Goal: Navigation & Orientation: Find specific page/section

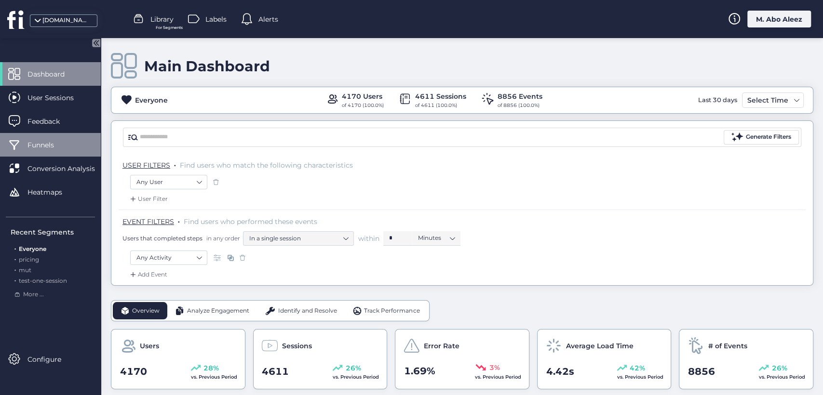
click at [54, 136] on div "Funnels" at bounding box center [50, 145] width 101 height 24
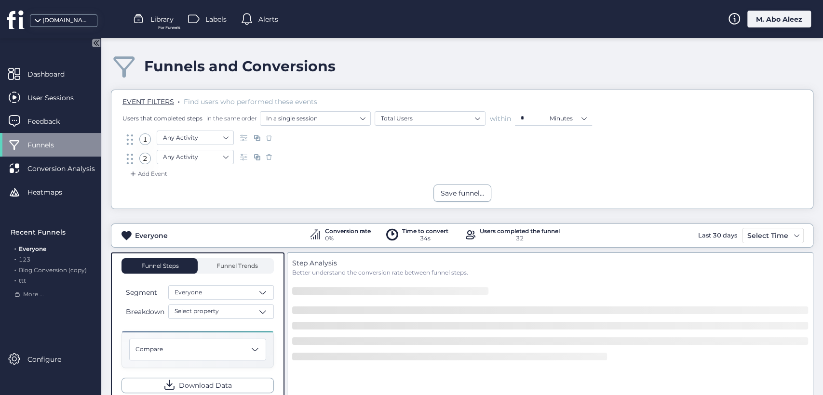
click at [158, 28] on span "For Funnels" at bounding box center [169, 28] width 22 height 6
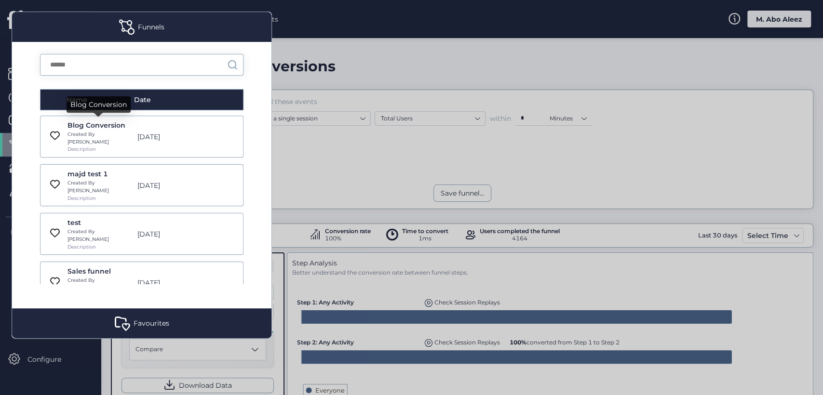
click at [94, 125] on div "Blog Conversion" at bounding box center [100, 125] width 65 height 11
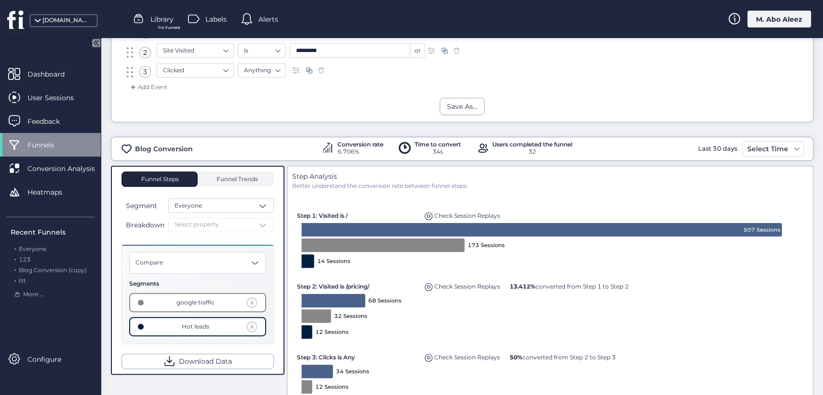
scroll to position [161, 0]
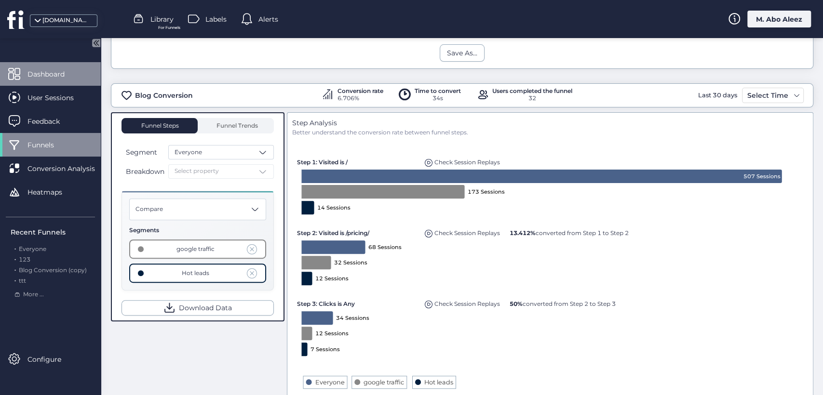
click at [61, 77] on span "Dashboard" at bounding box center [53, 74] width 52 height 11
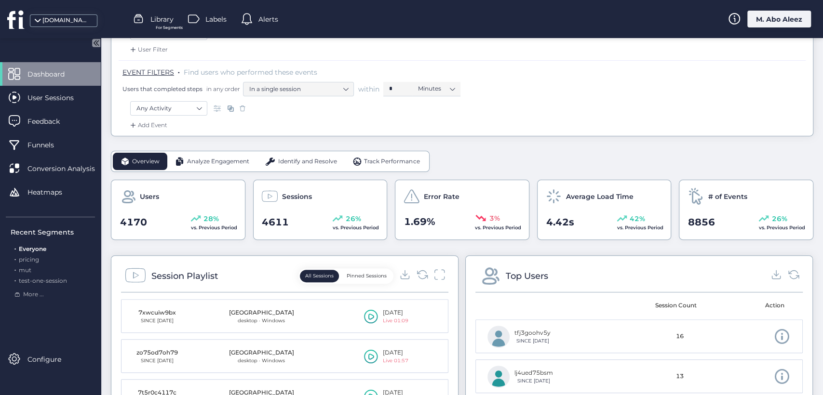
scroll to position [321, 0]
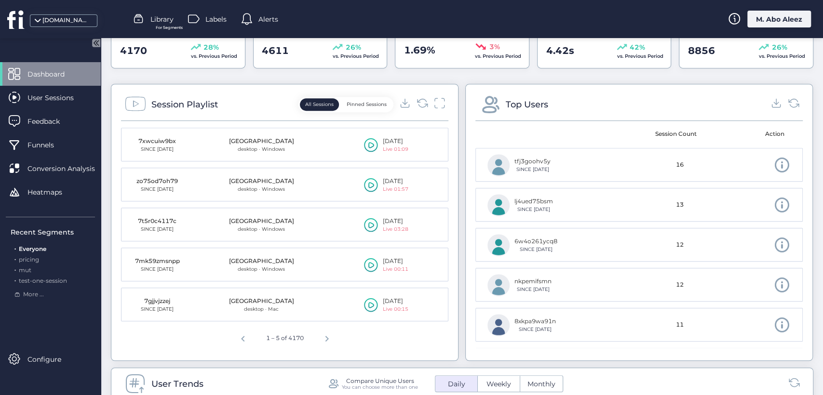
click at [66, 73] on span "Dashboard" at bounding box center [53, 74] width 52 height 11
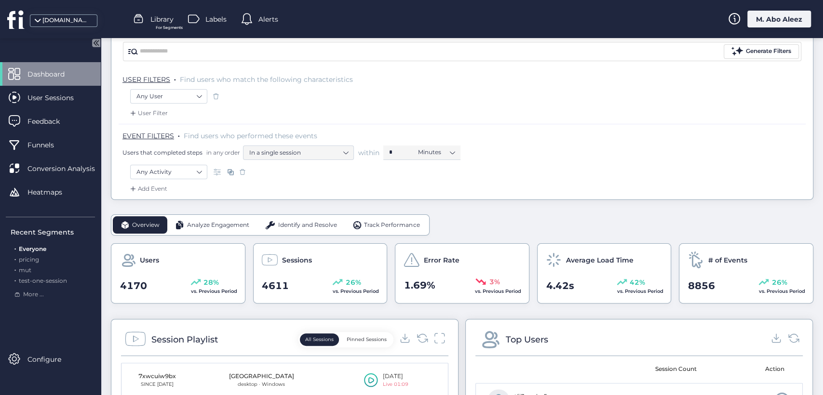
scroll to position [0, 0]
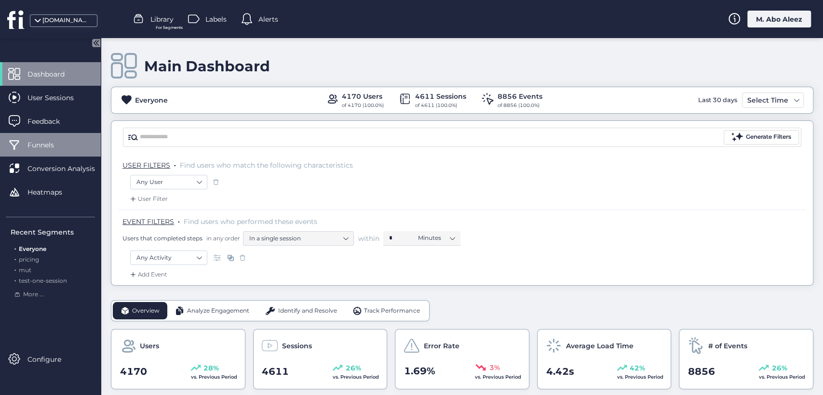
click at [62, 147] on span "Funnels" at bounding box center [47, 145] width 41 height 11
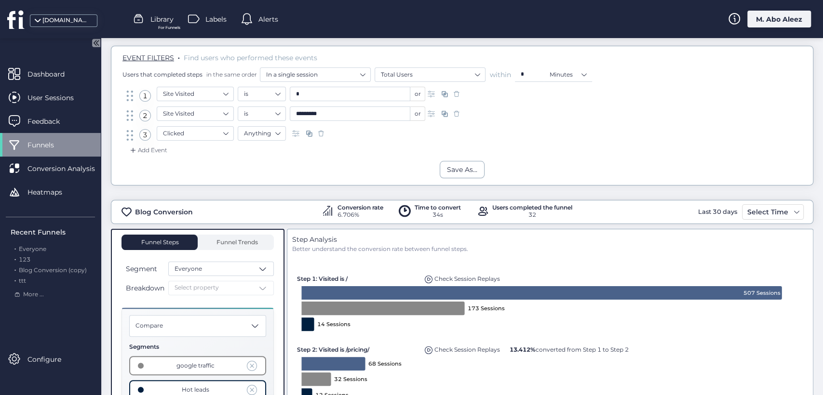
scroll to position [107, 0]
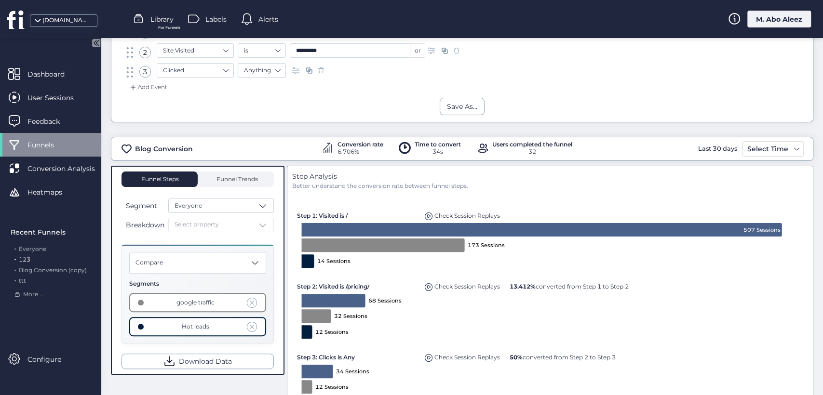
click at [33, 261] on div ". 123" at bounding box center [53, 260] width 84 height 9
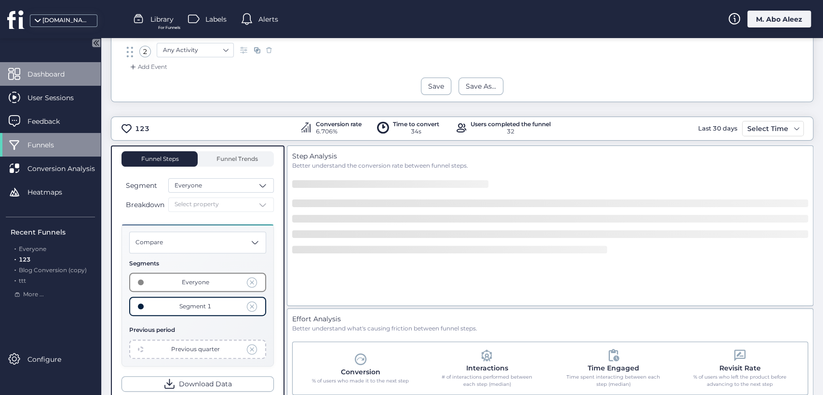
click at [42, 80] on div "Dashboard" at bounding box center [50, 74] width 101 height 24
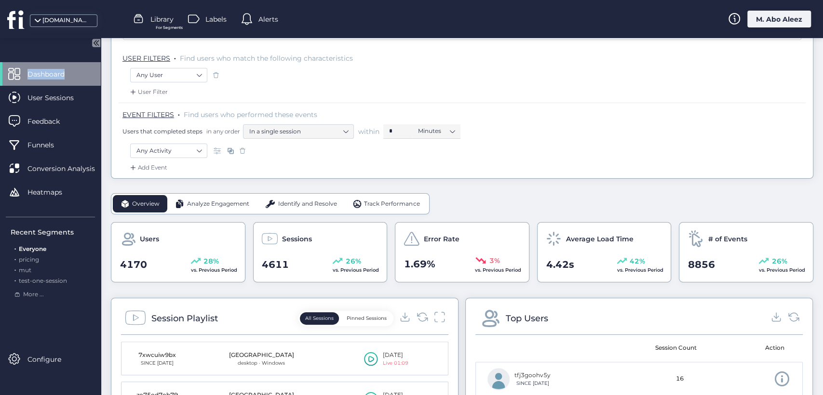
click at [62, 75] on span "Dashboard" at bounding box center [53, 74] width 52 height 11
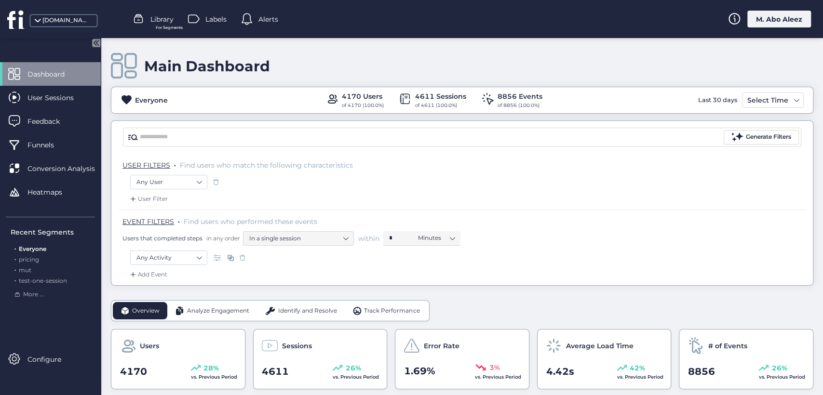
click at [757, 90] on div "Everyone 4170 Users of 4170 (100.0%) 4611 Sessions of 4611 (100.0%) 8856 Events…" at bounding box center [462, 100] width 703 height 27
click at [749, 102] on div "Select Time" at bounding box center [768, 101] width 46 height 12
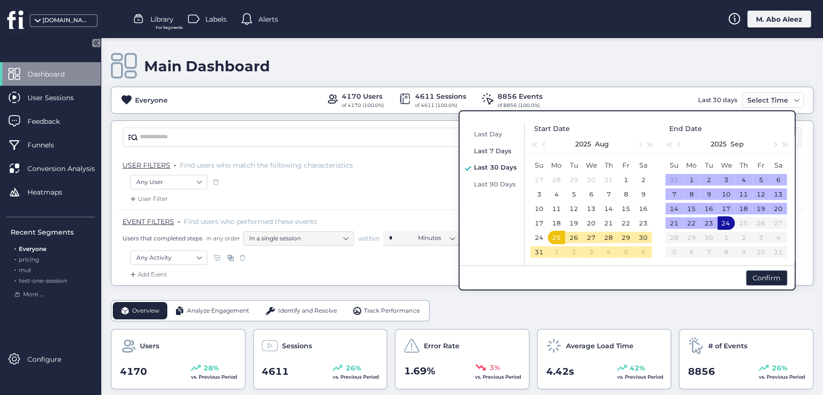
click at [499, 152] on span "Last 7 Days" at bounding box center [493, 151] width 38 height 8
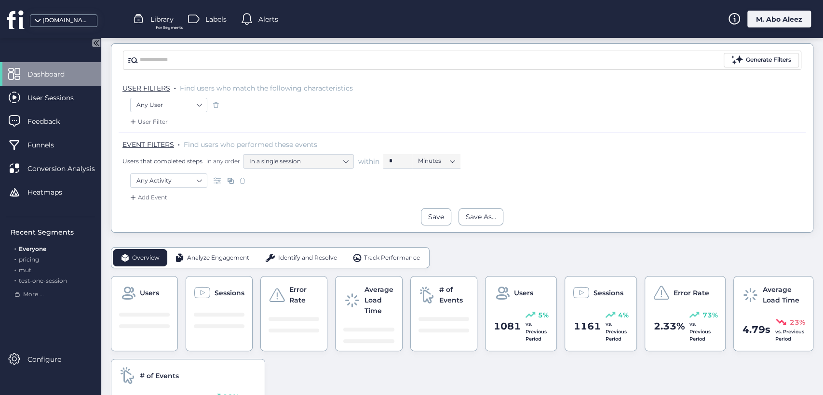
scroll to position [54, 0]
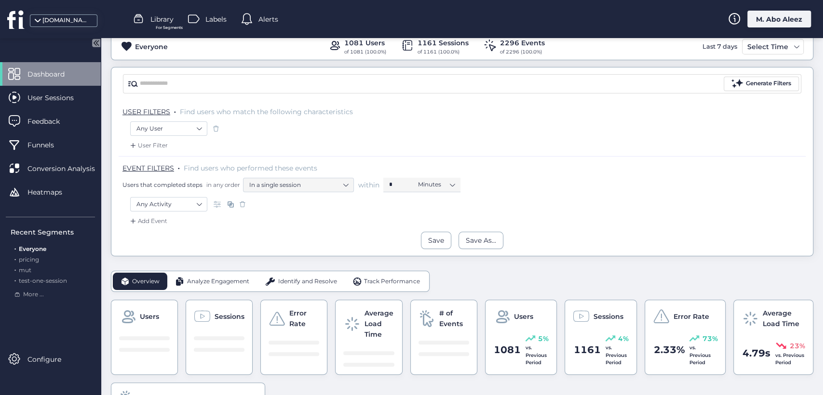
click at [217, 284] on span "Analyze Engagement" at bounding box center [218, 281] width 62 height 9
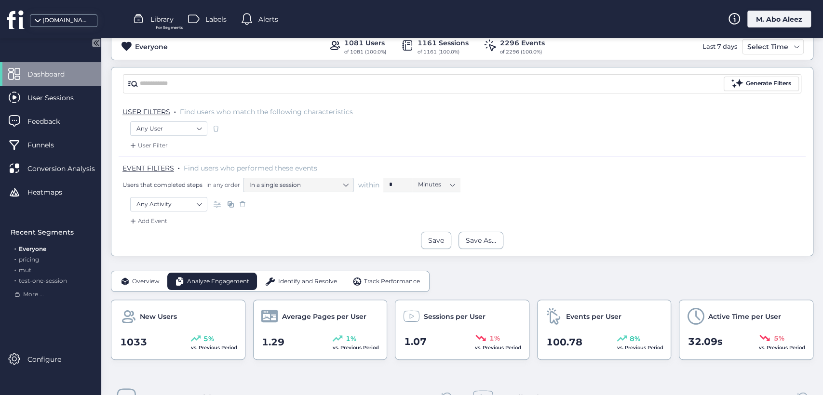
click at [289, 282] on span "Identify and Resolve" at bounding box center [307, 281] width 59 height 9
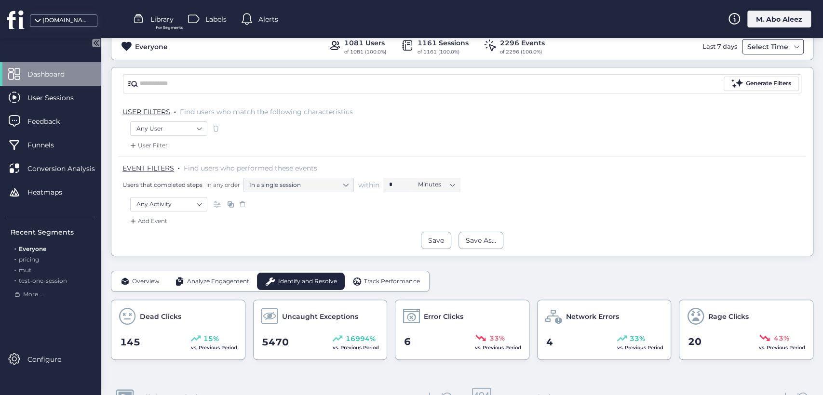
click at [770, 41] on div "Select Time" at bounding box center [768, 47] width 46 height 12
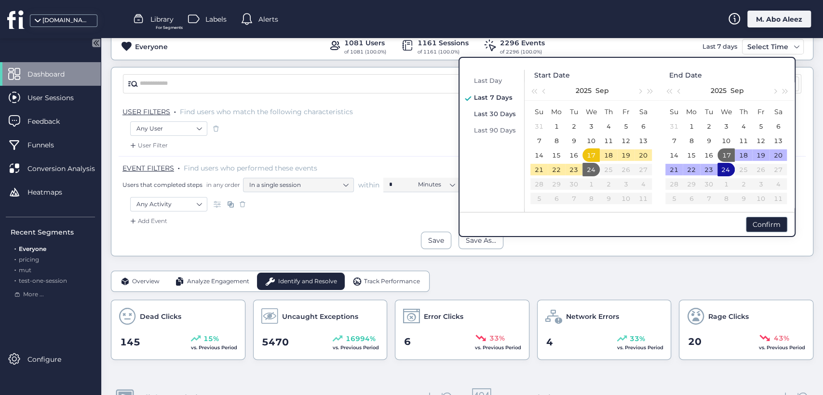
click at [496, 113] on span "Last 30 Days" at bounding box center [495, 114] width 42 height 8
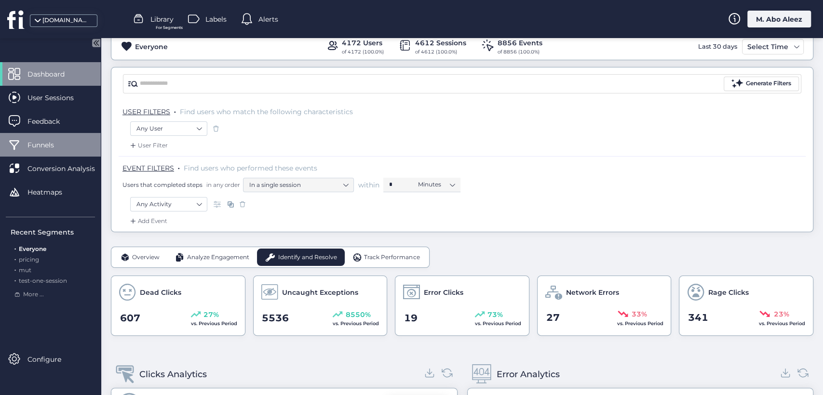
click at [65, 146] on span "Funnels" at bounding box center [47, 145] width 41 height 11
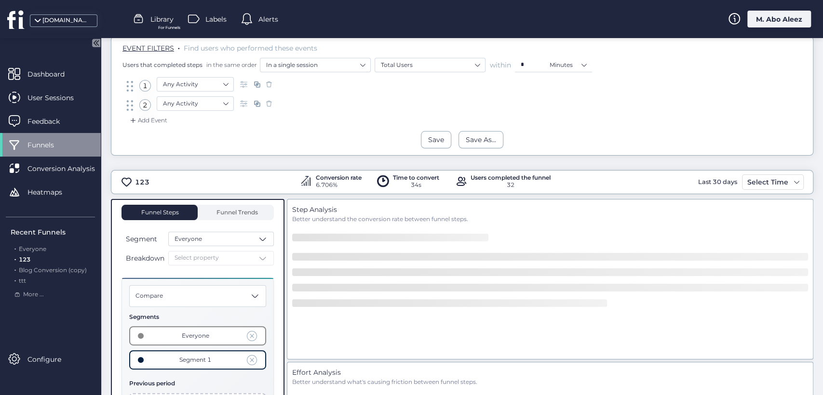
click at [43, 265] on div ". Everyone . 123 . Blog Conversion (copy) . ttt" at bounding box center [53, 265] width 84 height 41
click at [48, 271] on span "Blog Conversion (copy)" at bounding box center [53, 270] width 68 height 7
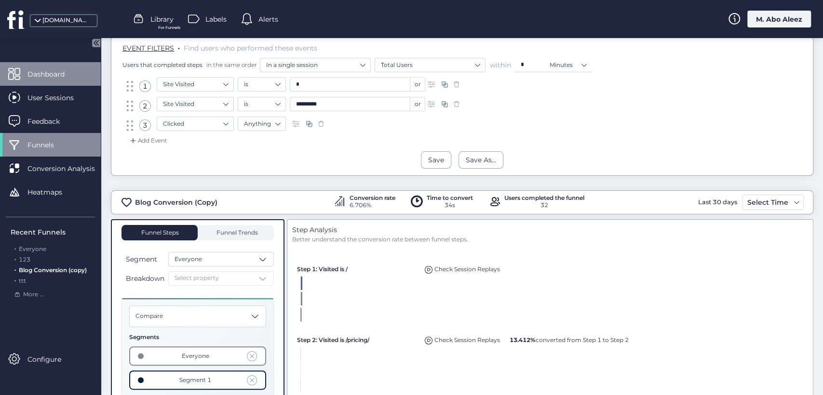
click at [69, 75] on span "Dashboard" at bounding box center [53, 74] width 52 height 11
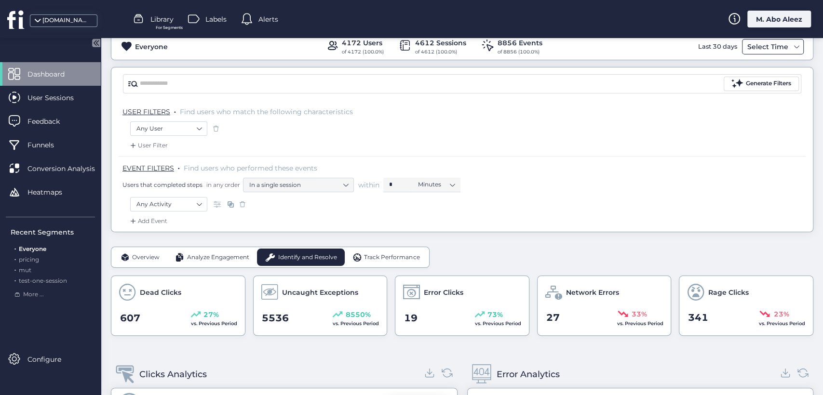
click at [791, 41] on div "Select Time" at bounding box center [773, 46] width 62 height 15
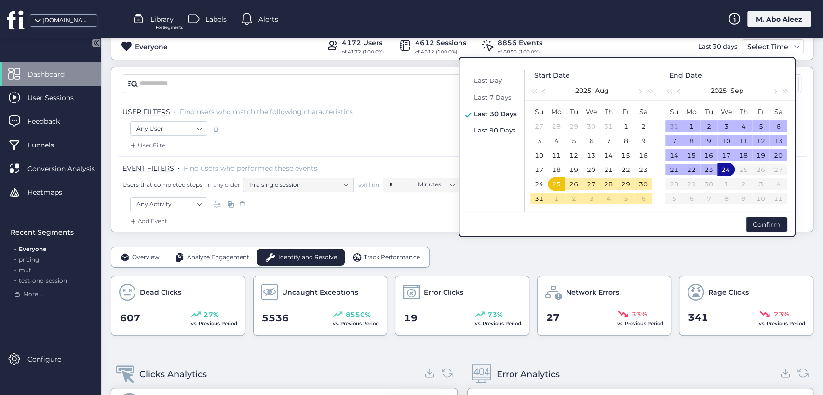
click at [478, 133] on span "Last 90 Days" at bounding box center [495, 130] width 42 height 8
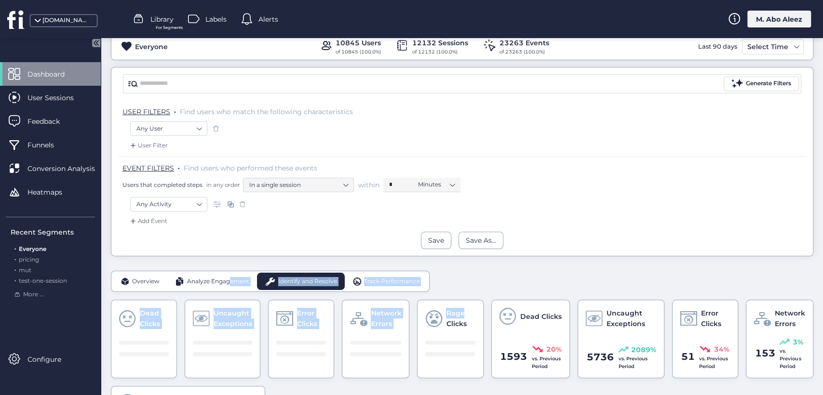
drag, startPoint x: 231, startPoint y: 286, endPoint x: 478, endPoint y: 303, distance: 248.0
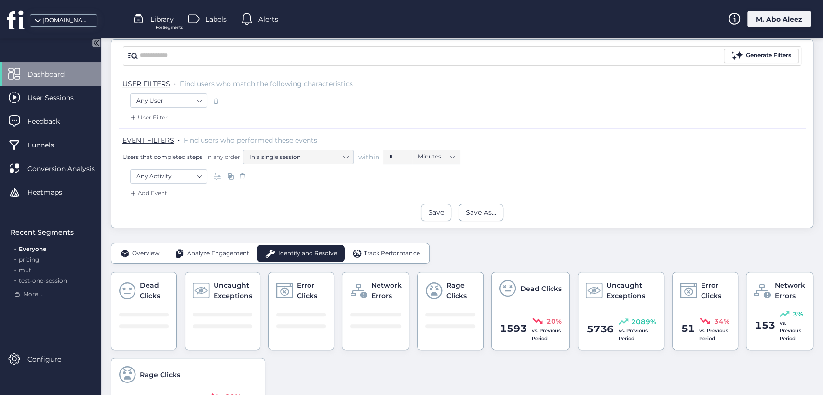
scroll to position [161, 0]
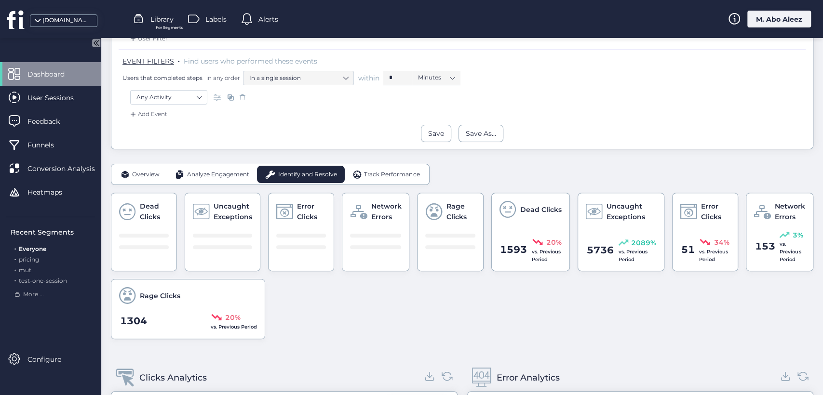
click at [218, 167] on div "Analyze Engagement" at bounding box center [212, 174] width 90 height 17
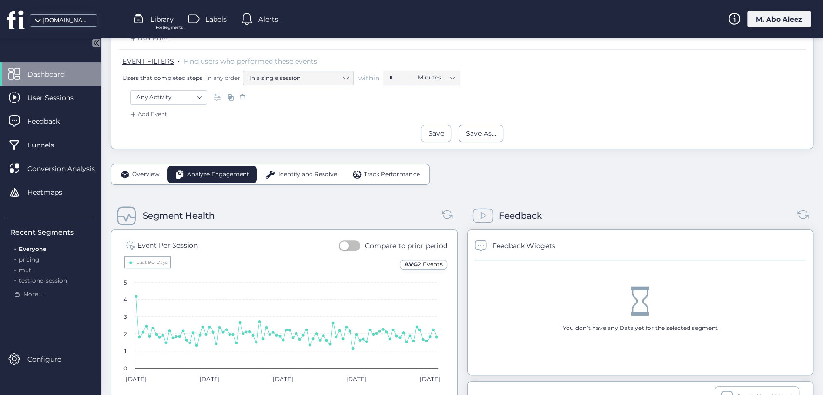
click at [148, 172] on span "Overview" at bounding box center [145, 174] width 27 height 9
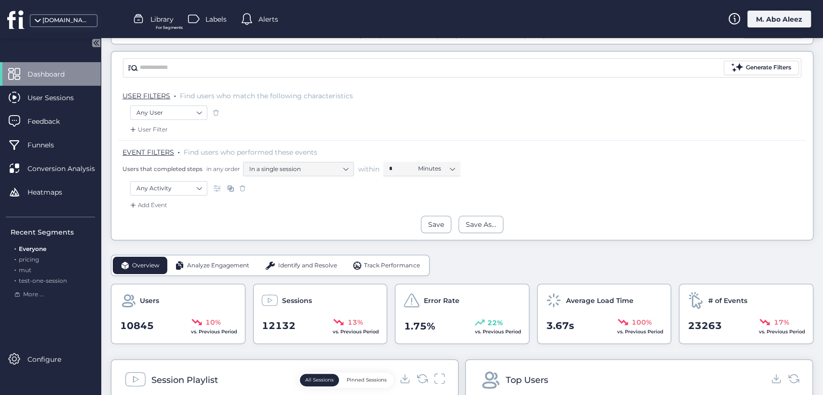
scroll to position [54, 0]
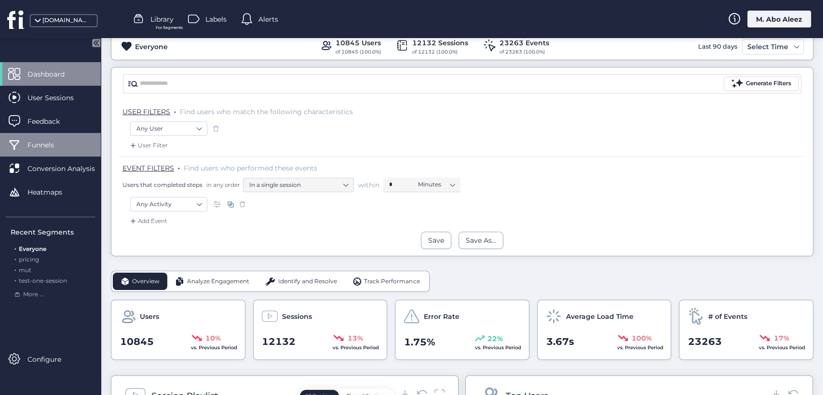
click at [54, 139] on div "Funnels" at bounding box center [50, 145] width 101 height 24
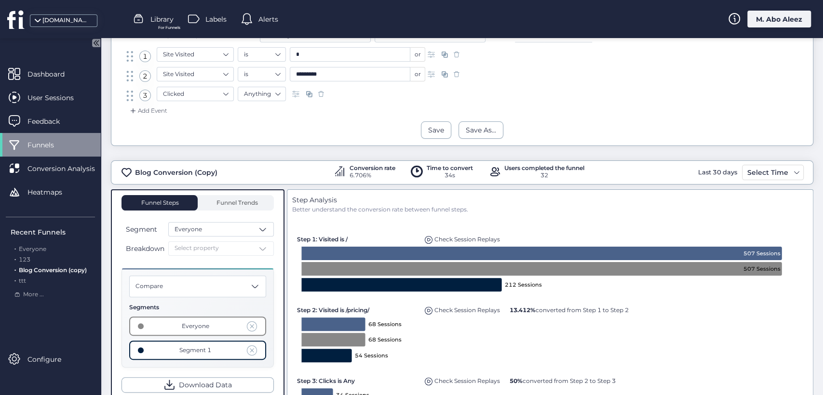
scroll to position [107, 0]
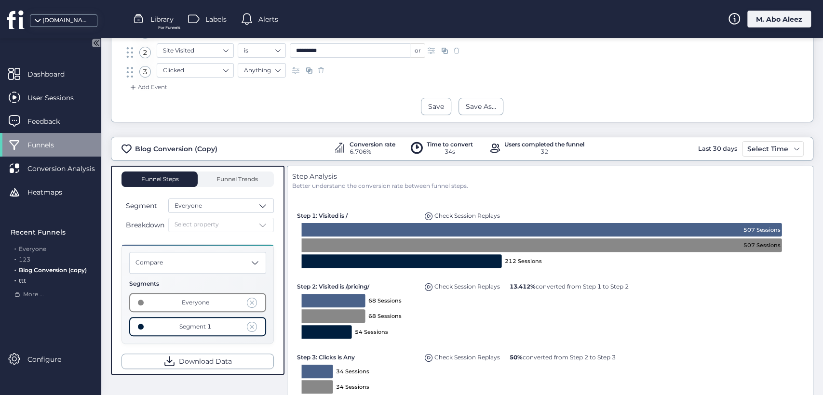
click at [22, 278] on span "ttt" at bounding box center [22, 280] width 7 height 7
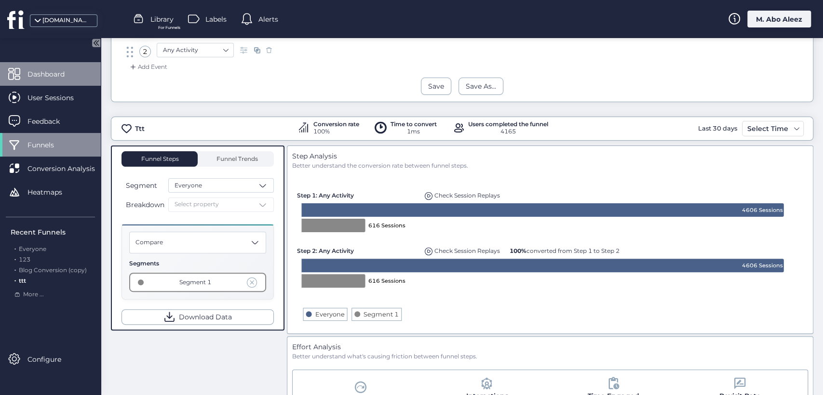
click at [58, 71] on span "Dashboard" at bounding box center [53, 74] width 52 height 11
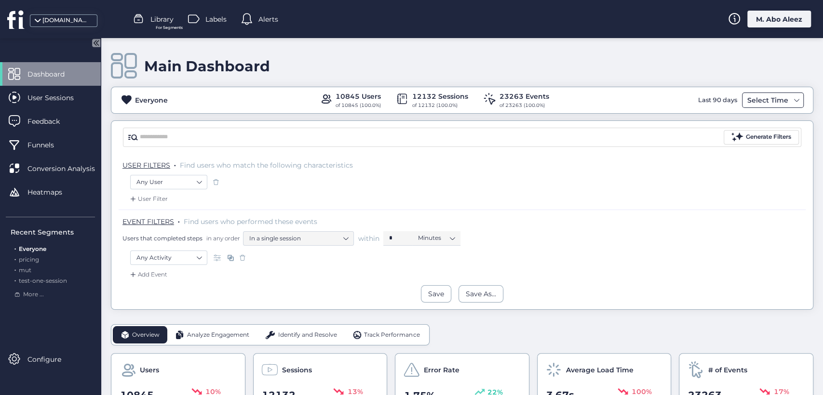
click at [745, 102] on div "Select Time" at bounding box center [768, 101] width 46 height 12
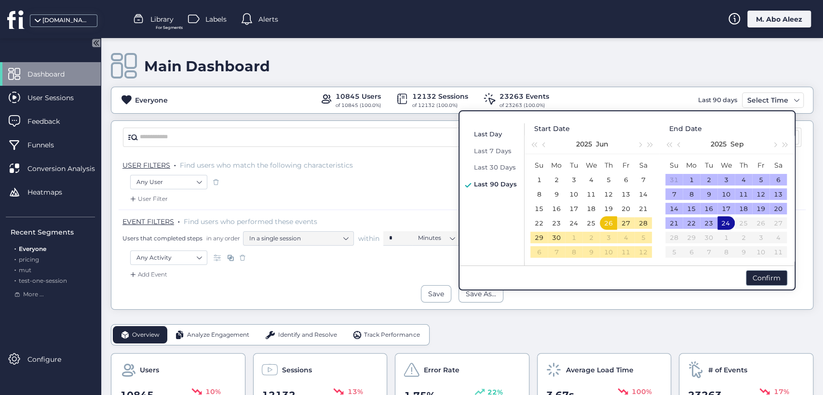
click at [484, 134] on span "Last Day" at bounding box center [488, 134] width 28 height 8
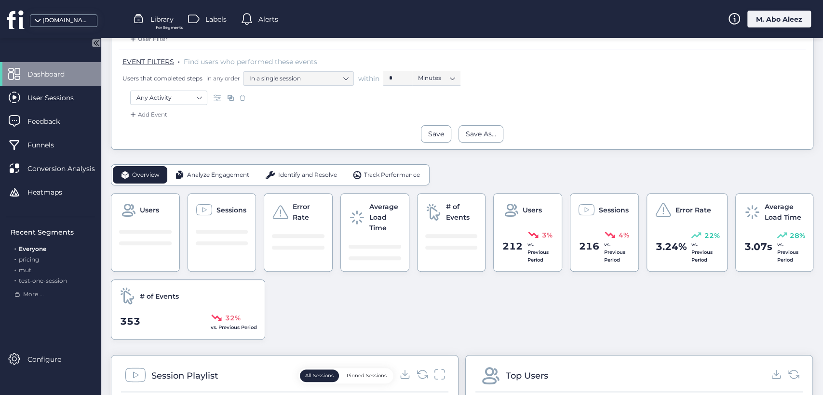
scroll to position [161, 0]
drag, startPoint x: 384, startPoint y: 246, endPoint x: 362, endPoint y: 243, distance: 22.4
click at [373, 249] on ul at bounding box center [375, 252] width 53 height 15
click at [313, 174] on span "Identify and Resolve" at bounding box center [307, 174] width 59 height 9
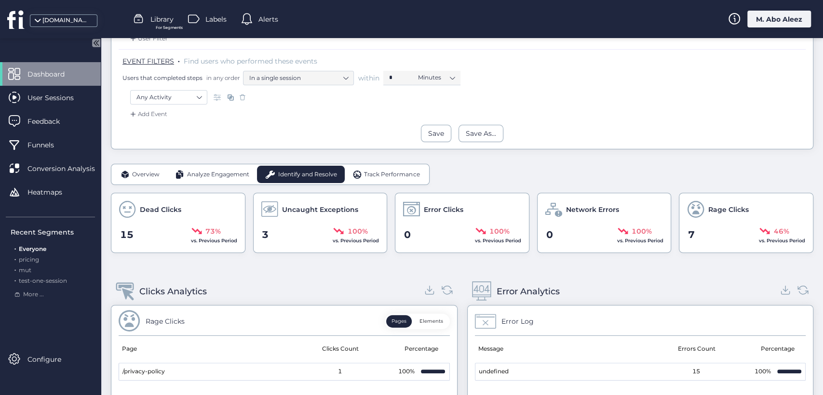
click at [207, 183] on div "Overview Analyze Engagement Identify and Resolve Track Performance" at bounding box center [270, 174] width 319 height 21
click at [202, 175] on span "Analyze Engagement" at bounding box center [218, 174] width 62 height 9
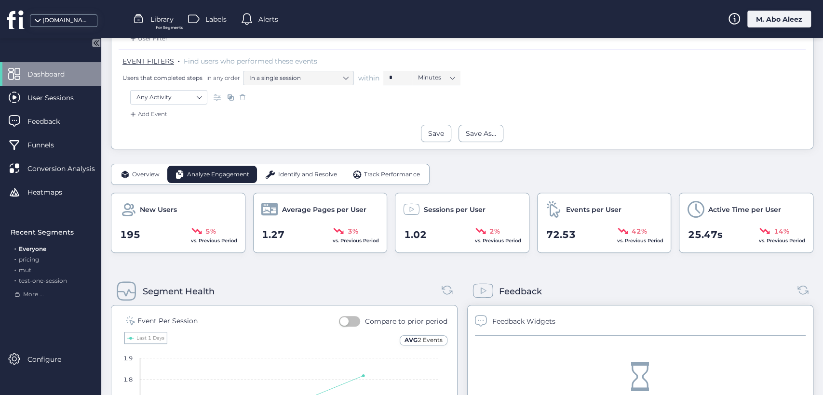
click at [142, 178] on div "Overview" at bounding box center [140, 174] width 54 height 17
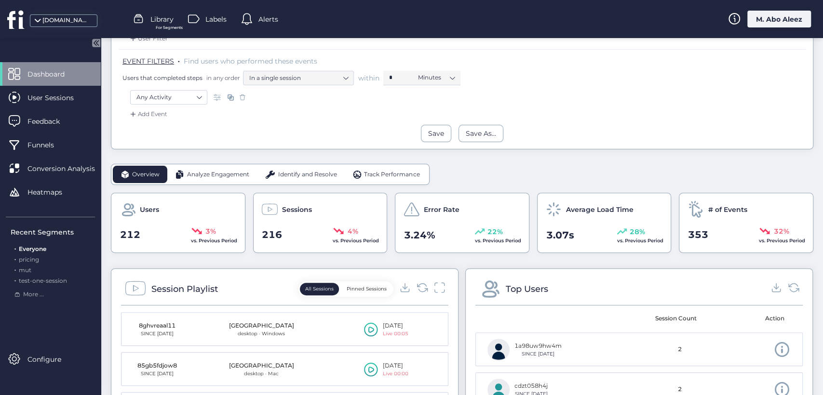
click at [150, 176] on span "Overview" at bounding box center [145, 174] width 27 height 9
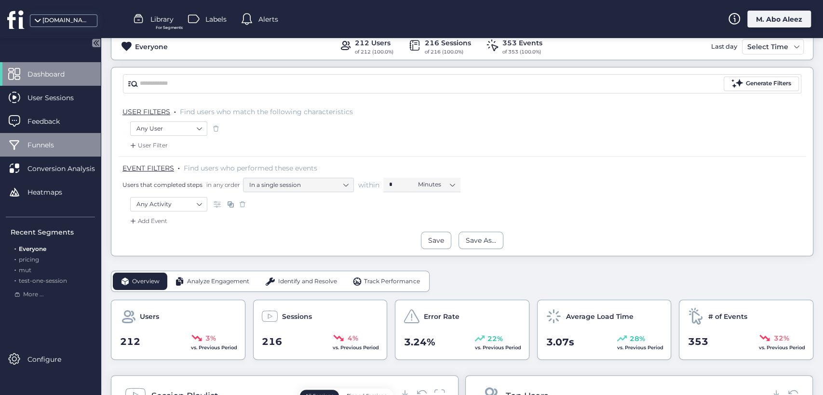
click at [54, 147] on span "Funnels" at bounding box center [47, 145] width 41 height 11
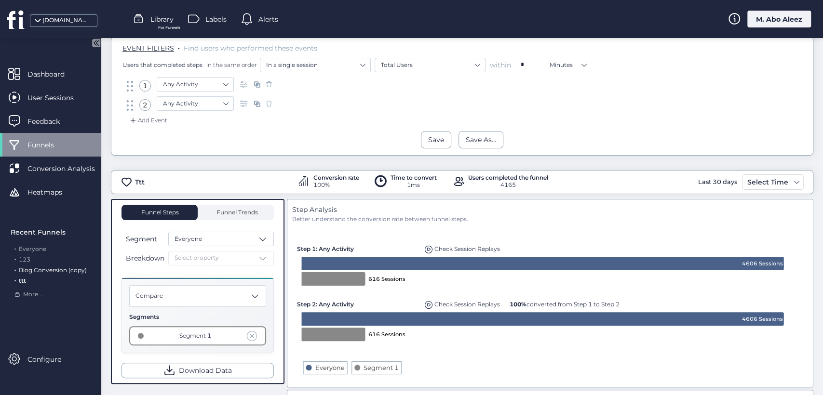
click at [34, 271] on span "Blog Conversion (copy)" at bounding box center [53, 270] width 68 height 7
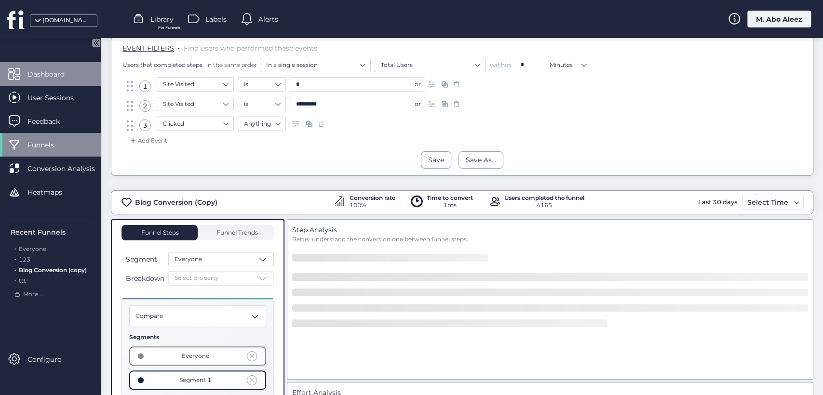
click at [57, 78] on span "Dashboard" at bounding box center [53, 74] width 52 height 11
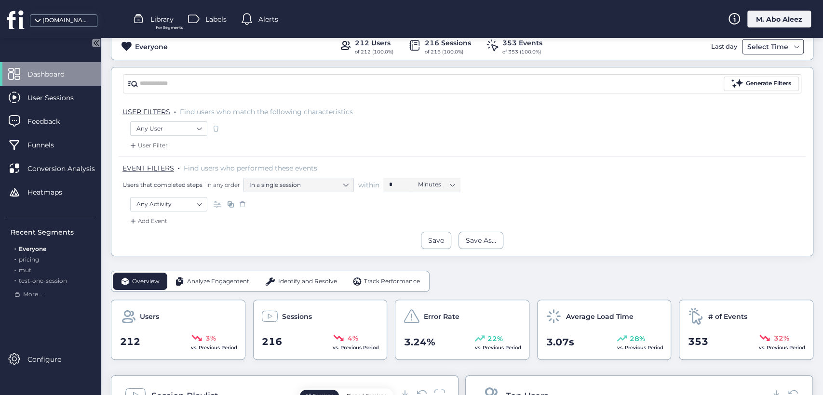
click at [758, 44] on div "Select Time" at bounding box center [768, 47] width 46 height 12
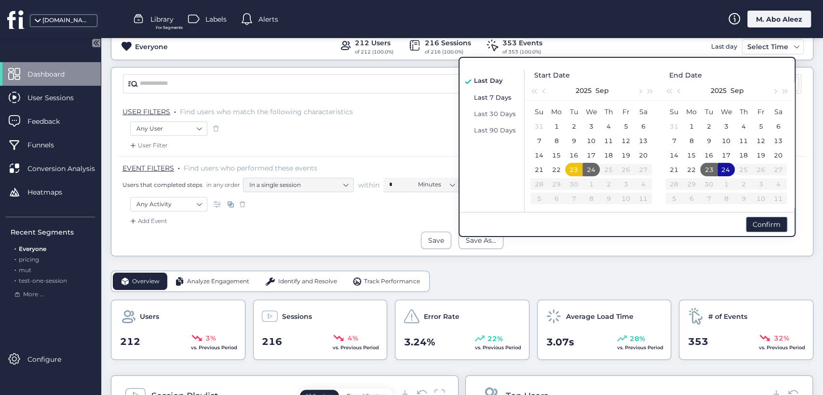
click at [498, 99] on span "Last 7 Days" at bounding box center [493, 98] width 38 height 8
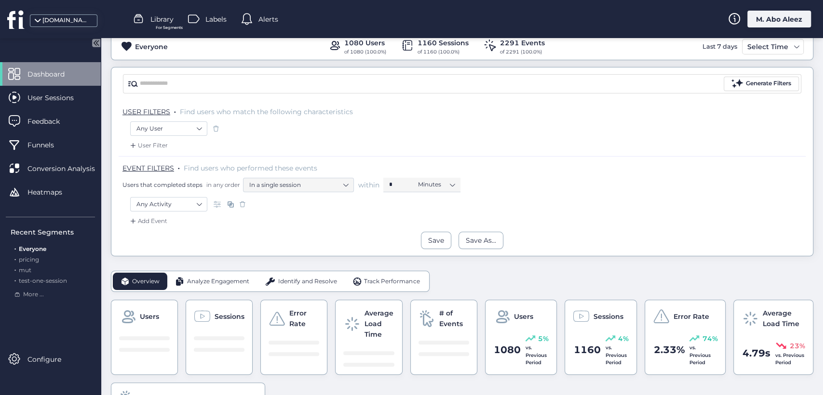
scroll to position [161, 0]
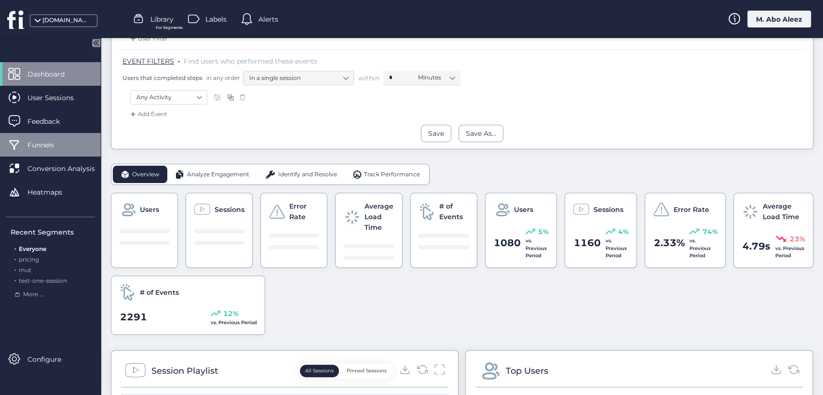
click at [55, 150] on span "Funnels" at bounding box center [47, 145] width 41 height 11
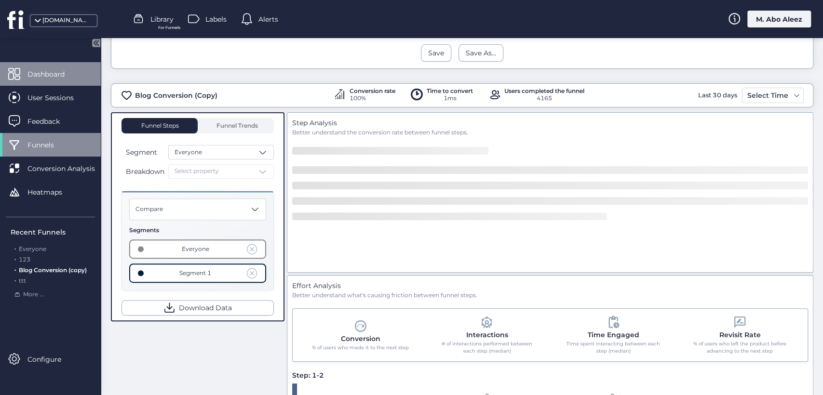
click at [35, 78] on span "Dashboard" at bounding box center [53, 74] width 52 height 11
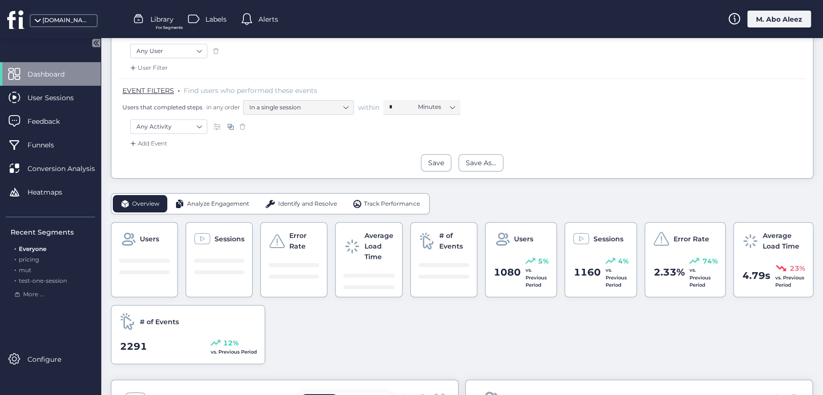
scroll to position [107, 0]
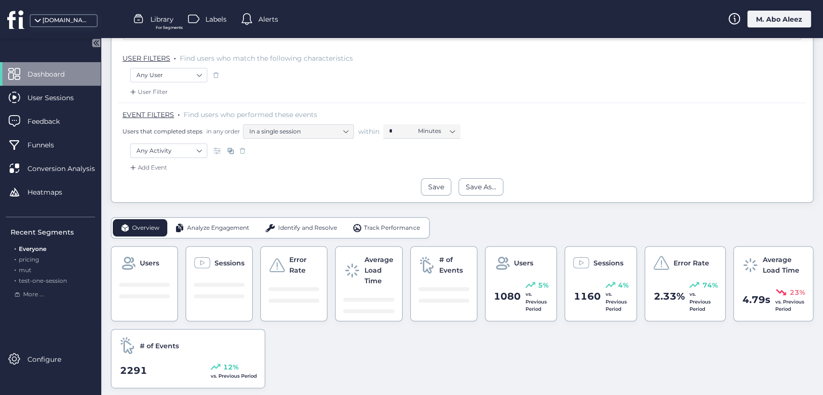
click at [207, 226] on span "Analyze Engagement" at bounding box center [218, 228] width 62 height 9
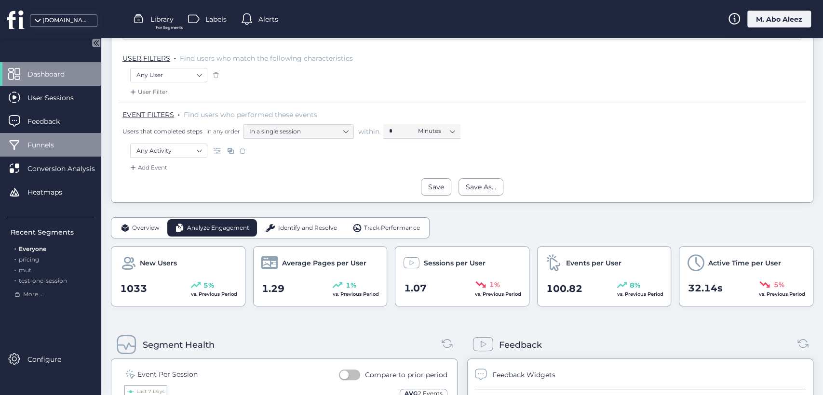
click at [51, 155] on div "Funnels" at bounding box center [50, 145] width 101 height 24
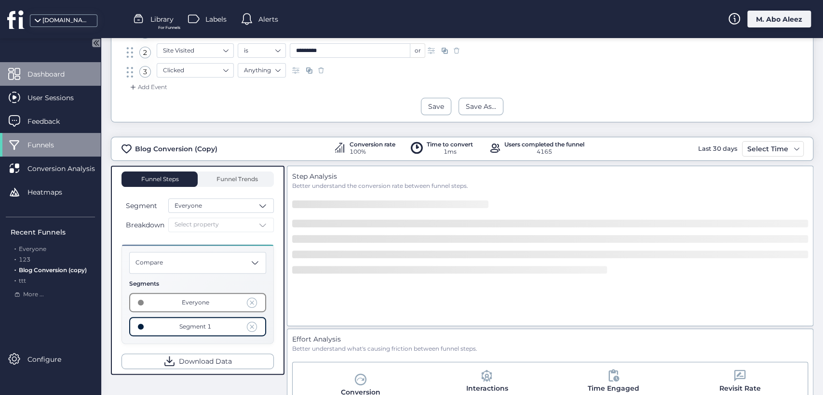
click at [74, 76] on span "Dashboard" at bounding box center [53, 74] width 52 height 11
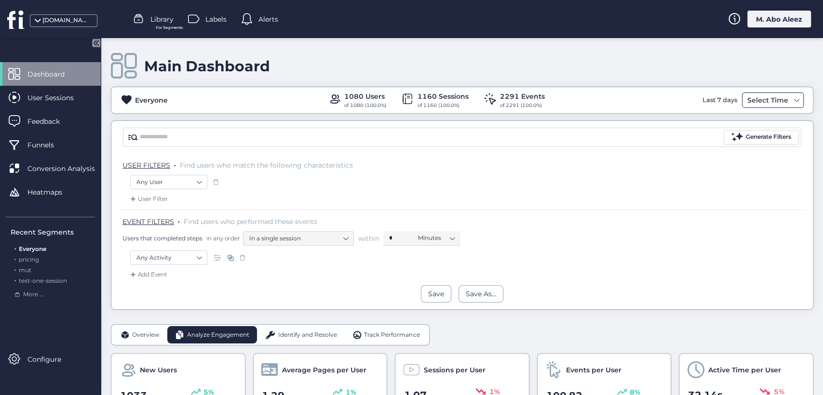
click at [754, 100] on div "Select Time" at bounding box center [768, 101] width 46 height 12
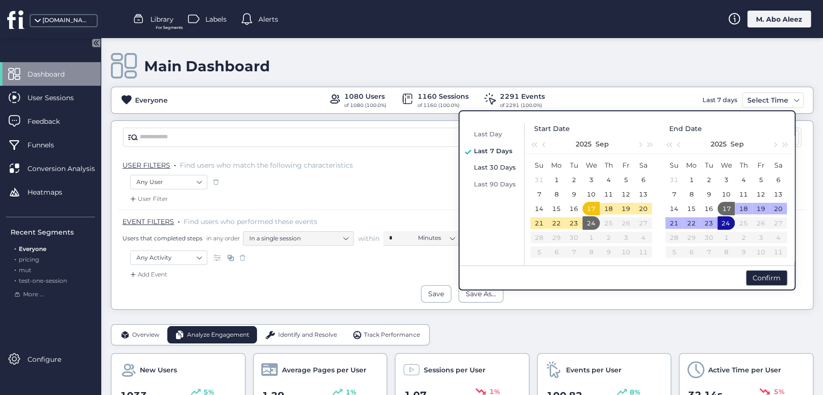
click at [486, 170] on span "Last 30 Days" at bounding box center [495, 167] width 42 height 8
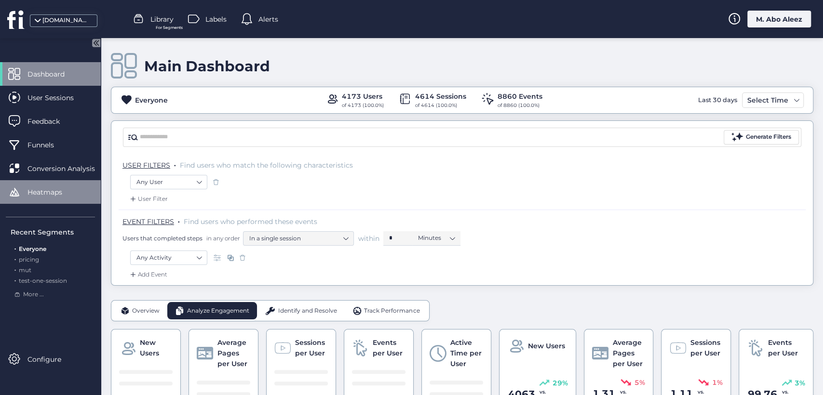
click at [57, 190] on span "Heatmaps" at bounding box center [51, 192] width 49 height 11
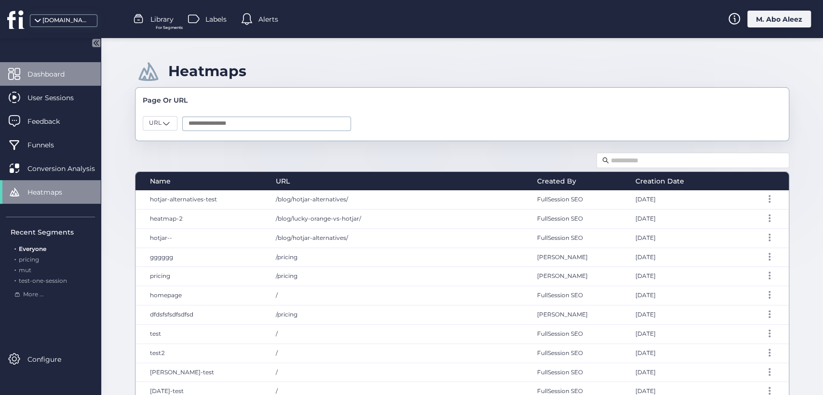
click at [59, 78] on span "Dashboard" at bounding box center [53, 74] width 52 height 11
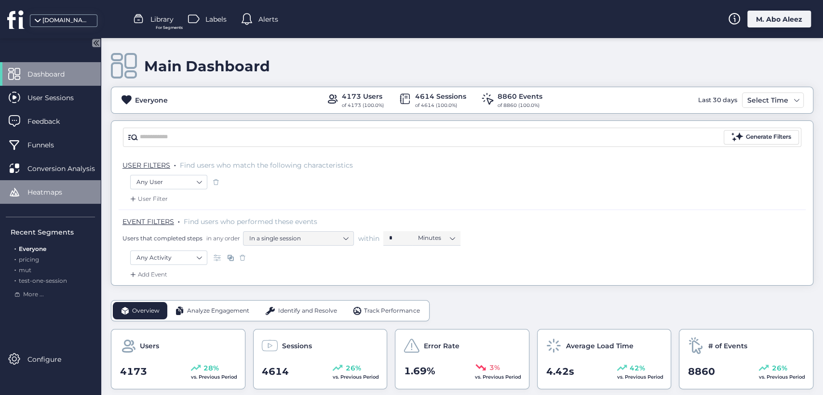
click at [21, 187] on div "Heatmaps" at bounding box center [50, 192] width 101 height 24
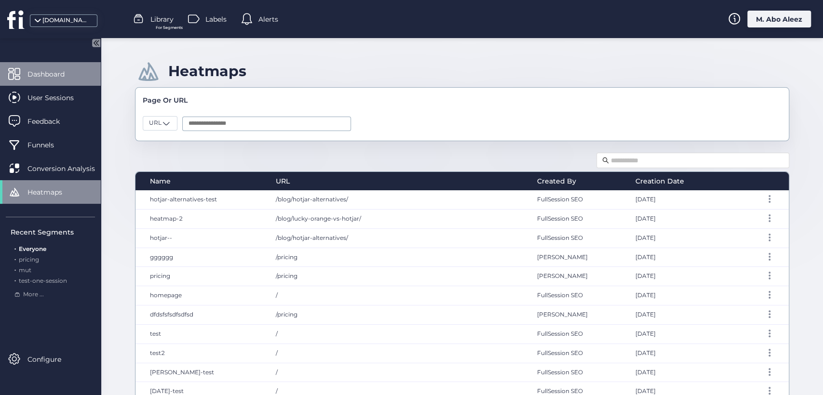
click at [68, 76] on span "Dashboard" at bounding box center [53, 74] width 52 height 11
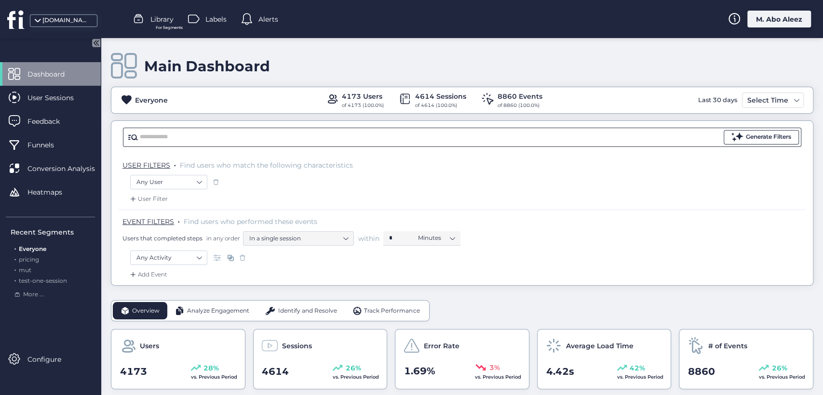
scroll to position [54, 0]
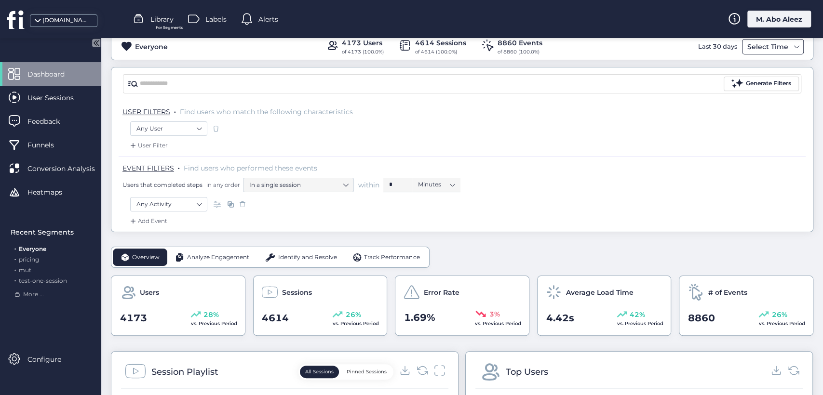
click at [762, 52] on div "Select Time" at bounding box center [773, 46] width 62 height 15
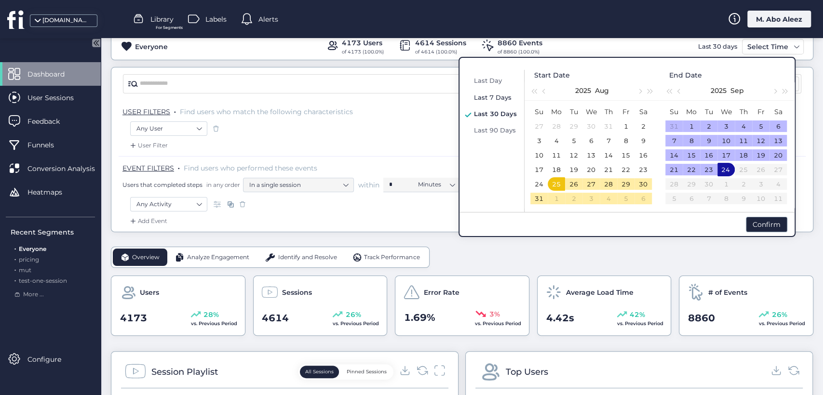
click at [492, 101] on span "Last 7 Days" at bounding box center [493, 98] width 38 height 8
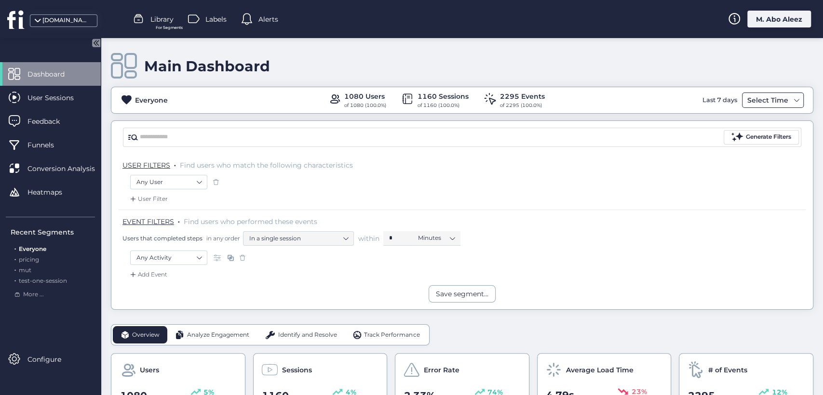
click at [761, 100] on div "Select Time" at bounding box center [768, 101] width 46 height 12
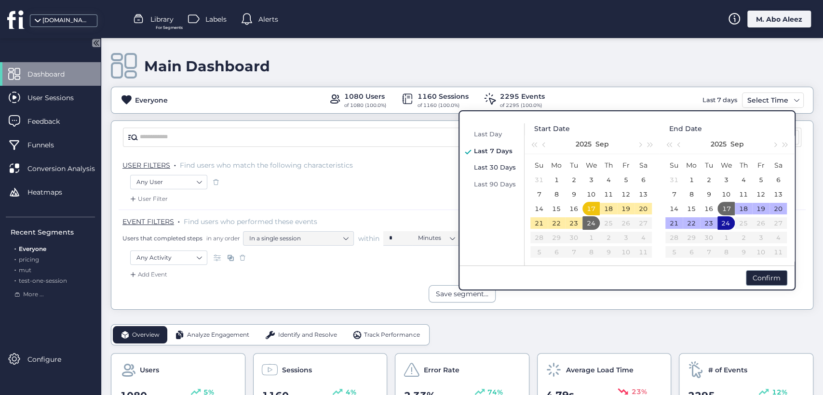
click at [491, 165] on span "Last 30 Days" at bounding box center [495, 167] width 42 height 8
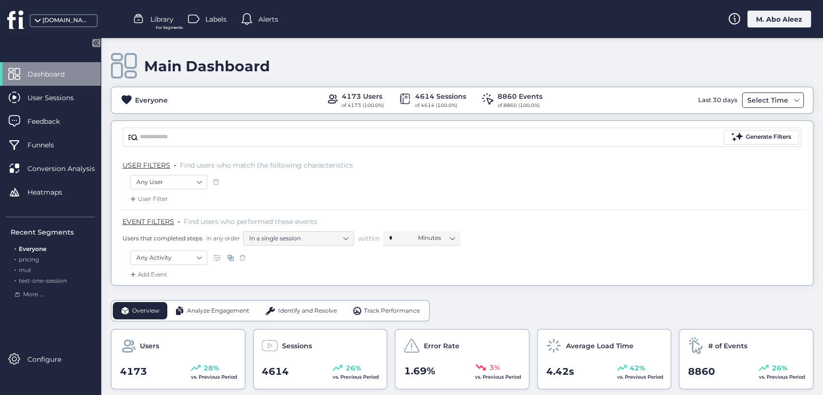
click at [746, 100] on div "Select Time" at bounding box center [768, 101] width 46 height 12
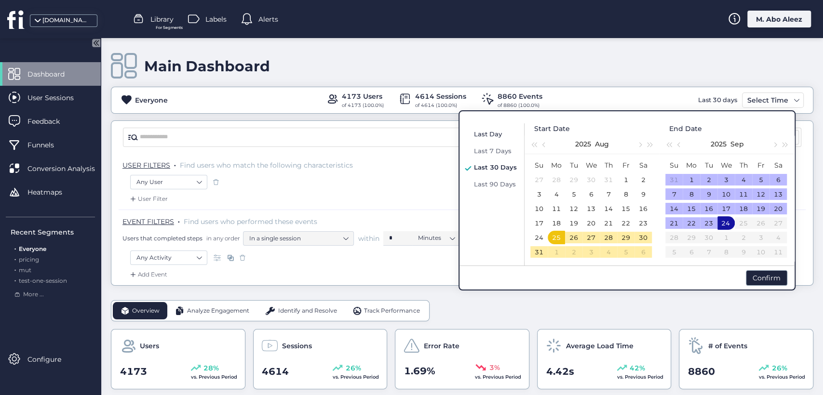
click at [498, 131] on span "Last Day" at bounding box center [488, 134] width 28 height 8
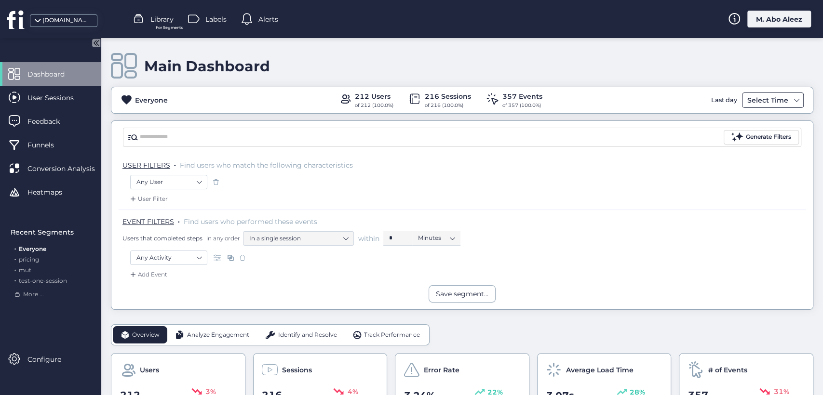
click at [760, 95] on div "Select Time" at bounding box center [768, 101] width 46 height 12
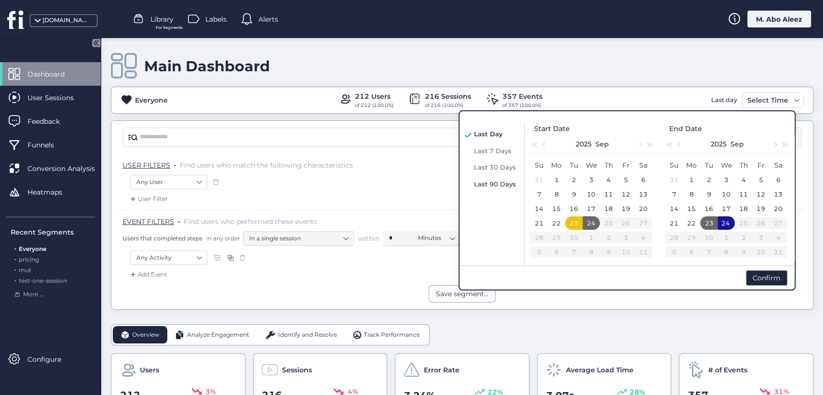
click at [485, 184] on span "Last 90 Days" at bounding box center [495, 184] width 42 height 8
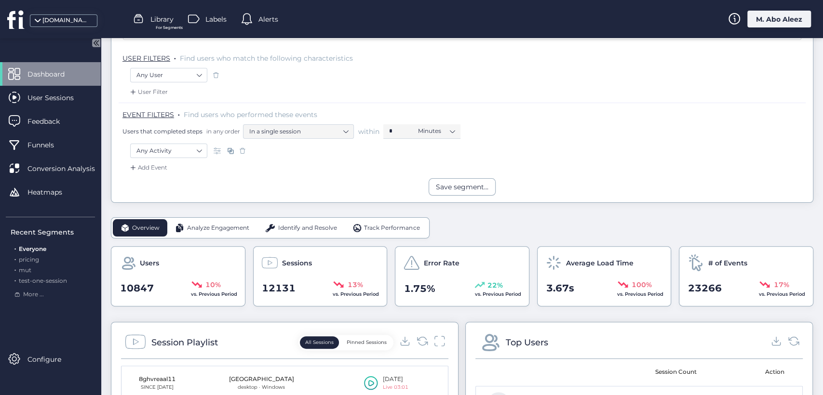
scroll to position [54, 0]
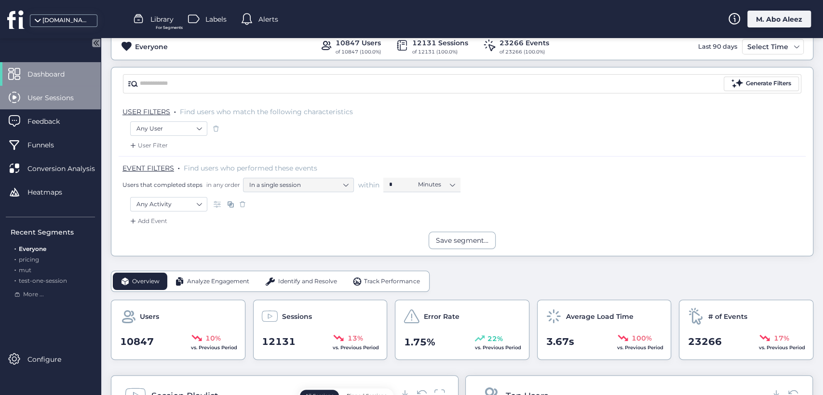
click at [82, 103] on div "User Sessions" at bounding box center [50, 98] width 101 height 24
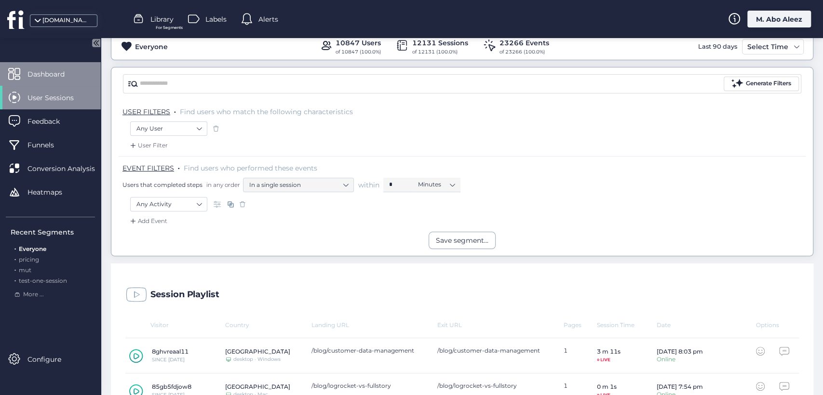
click at [77, 69] on span "Dashboard" at bounding box center [53, 74] width 52 height 11
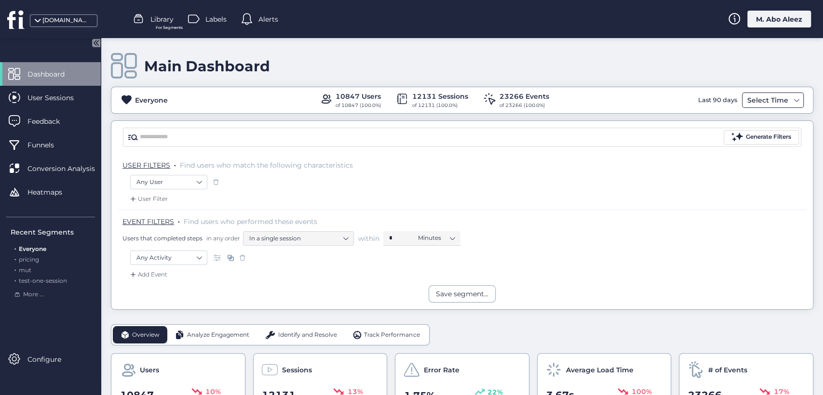
click at [758, 101] on div "Select Time" at bounding box center [768, 101] width 46 height 12
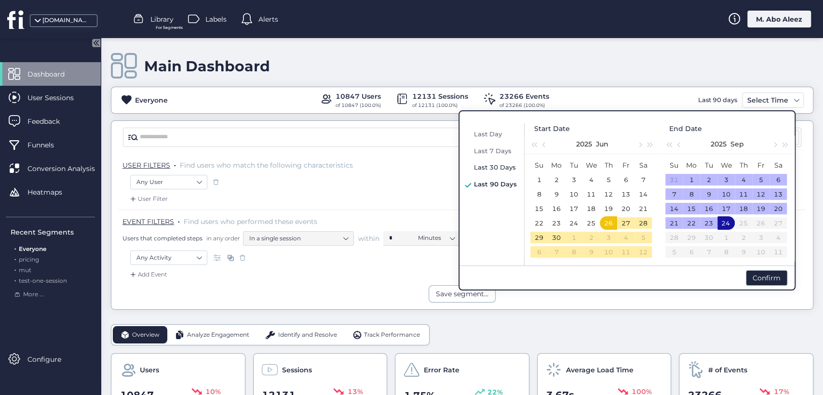
click at [496, 164] on span "Last 30 Days" at bounding box center [495, 167] width 42 height 8
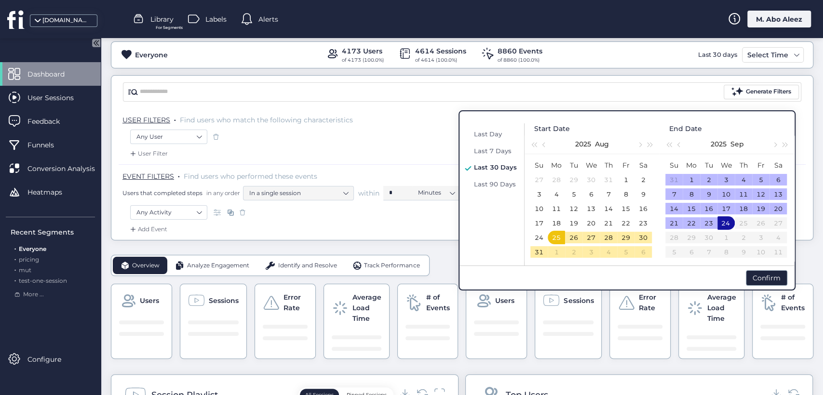
scroll to position [107, 0]
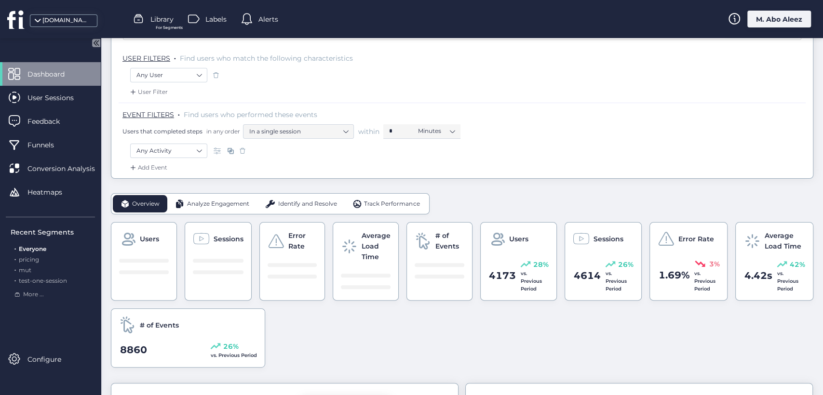
click at [227, 213] on div "Overview Analyze Engagement Identify and Resolve Track Performance" at bounding box center [270, 203] width 319 height 21
click at [209, 204] on span "Analyze Engagement" at bounding box center [218, 204] width 62 height 9
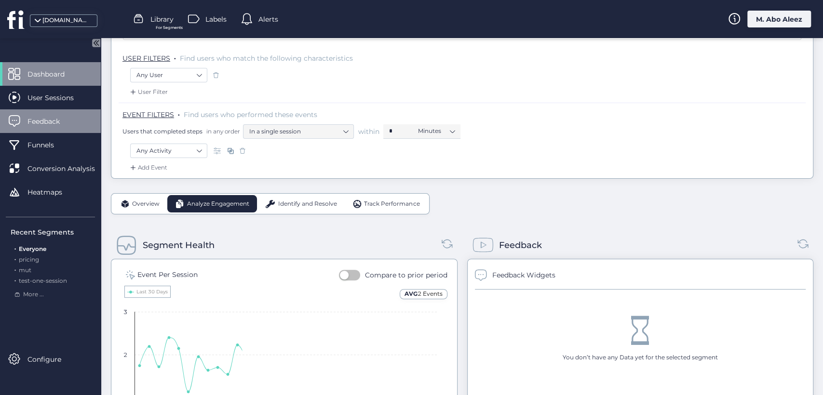
drag, startPoint x: 150, startPoint y: 202, endPoint x: 75, endPoint y: 114, distance: 115.2
click at [150, 202] on span "Overview" at bounding box center [145, 204] width 27 height 9
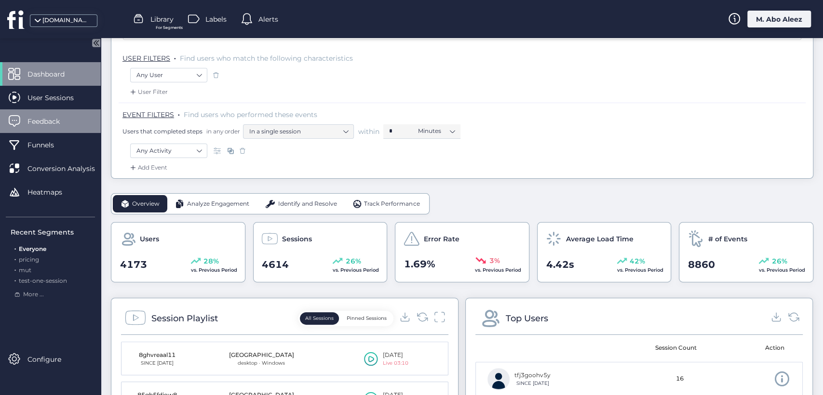
click at [68, 117] on span "Feedback" at bounding box center [50, 121] width 47 height 11
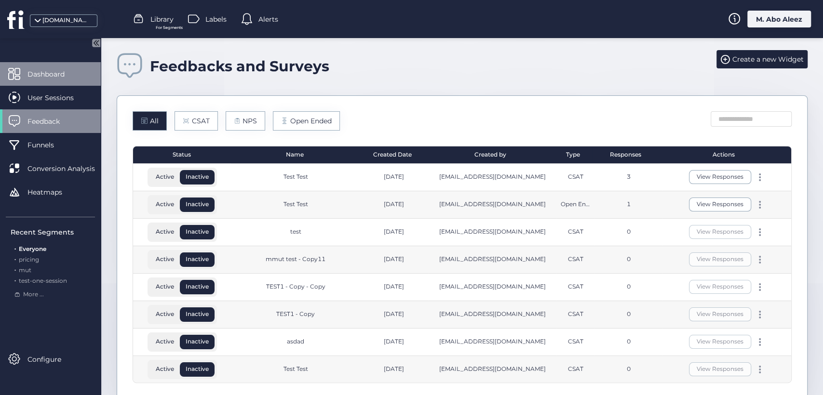
click at [72, 70] on span "Dashboard" at bounding box center [53, 74] width 52 height 11
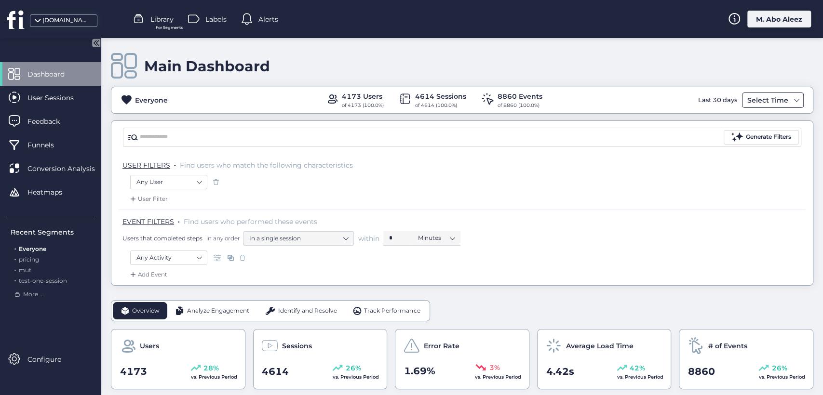
click at [761, 103] on div "Select Time" at bounding box center [768, 101] width 46 height 12
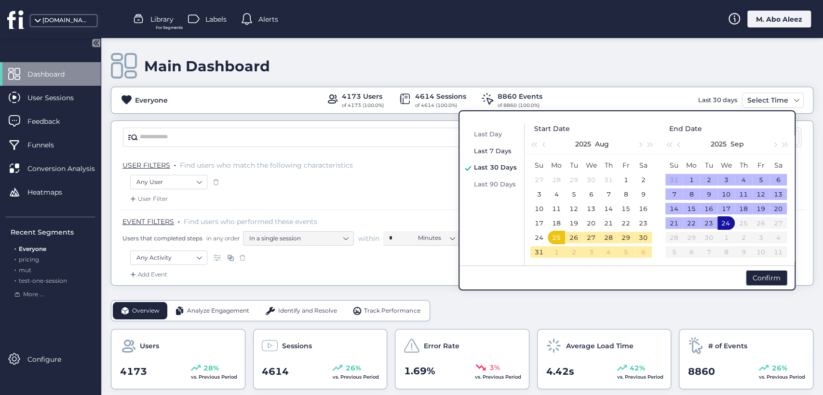
click at [490, 151] on span "Last 7 Days" at bounding box center [493, 151] width 38 height 8
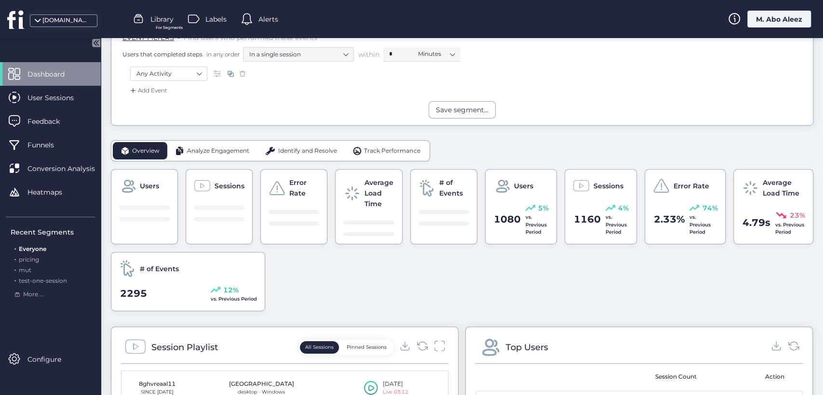
scroll to position [161, 0]
